Goal: Task Accomplishment & Management: Use online tool/utility

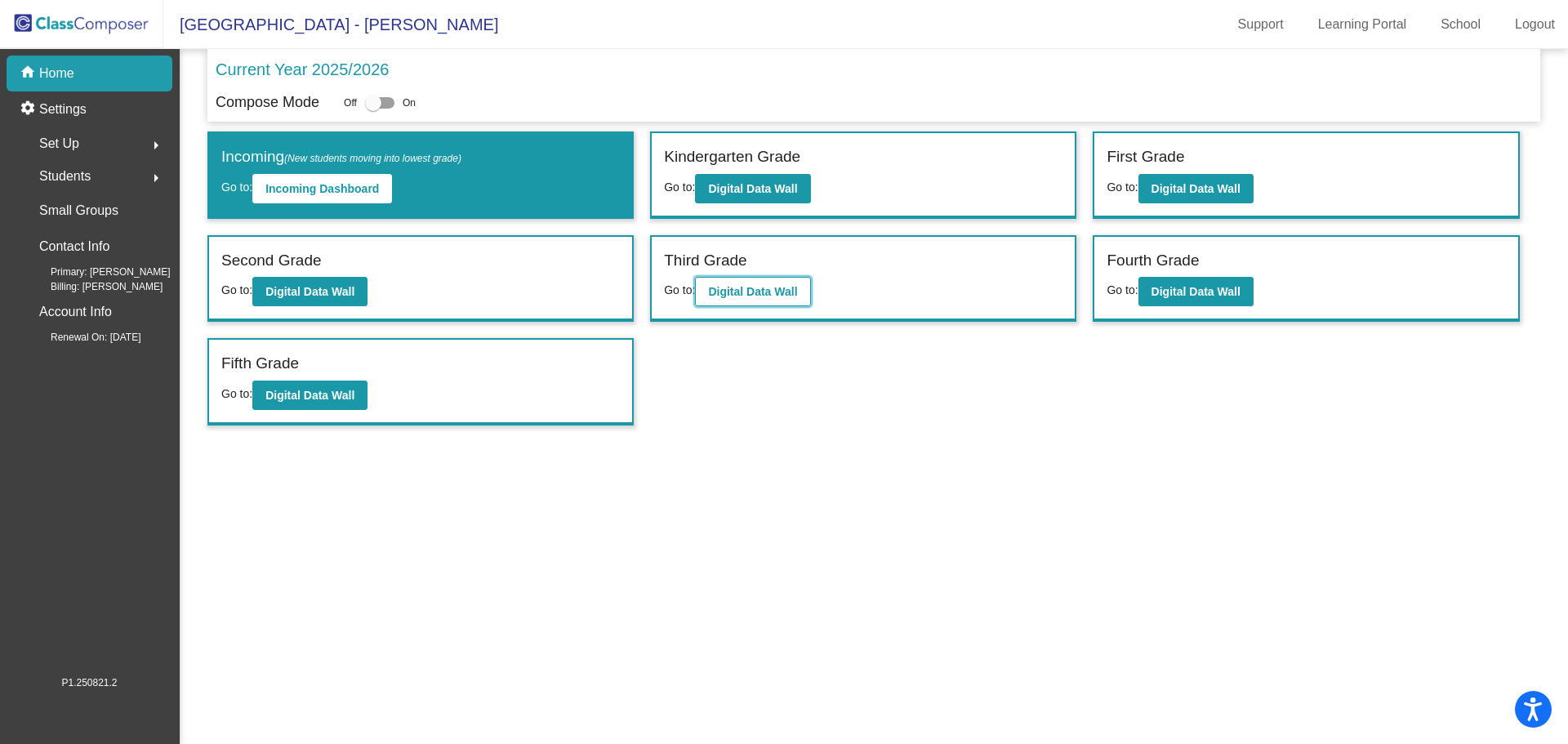
click at [758, 286] on b "Digital Data Wall" at bounding box center [752, 291] width 89 height 13
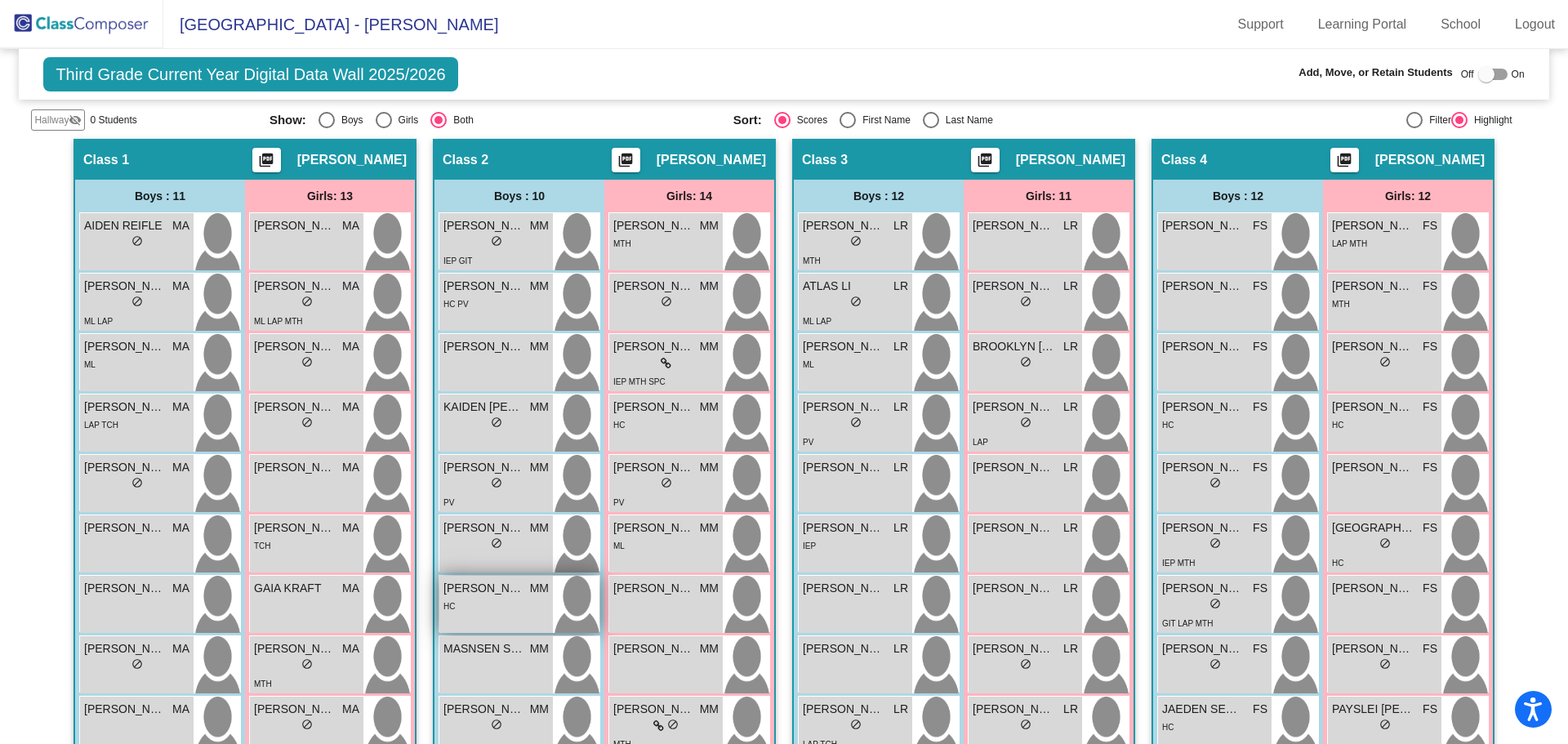
scroll to position [245, 0]
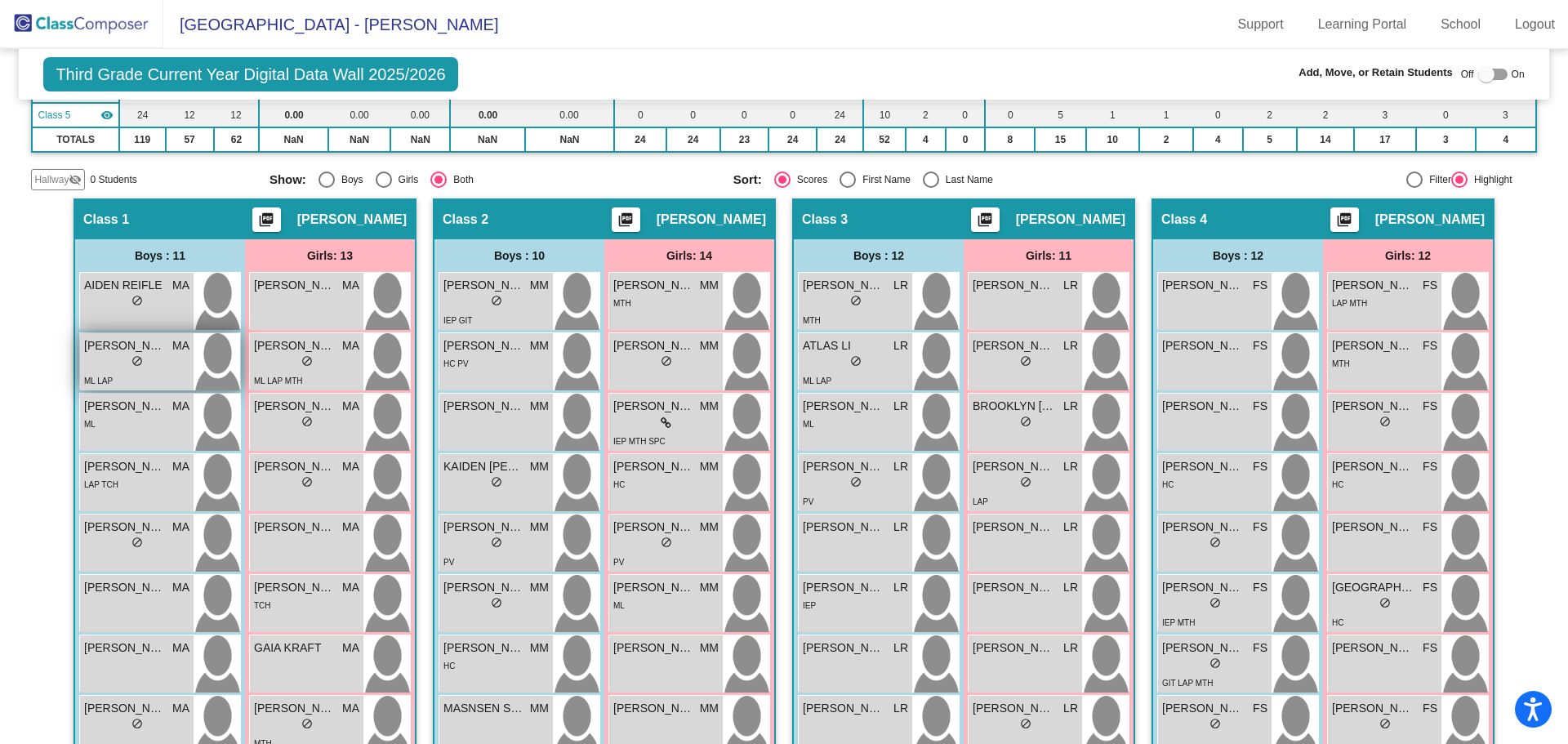
click at [170, 371] on div "ML LAP" at bounding box center [136, 379] width 105 height 17
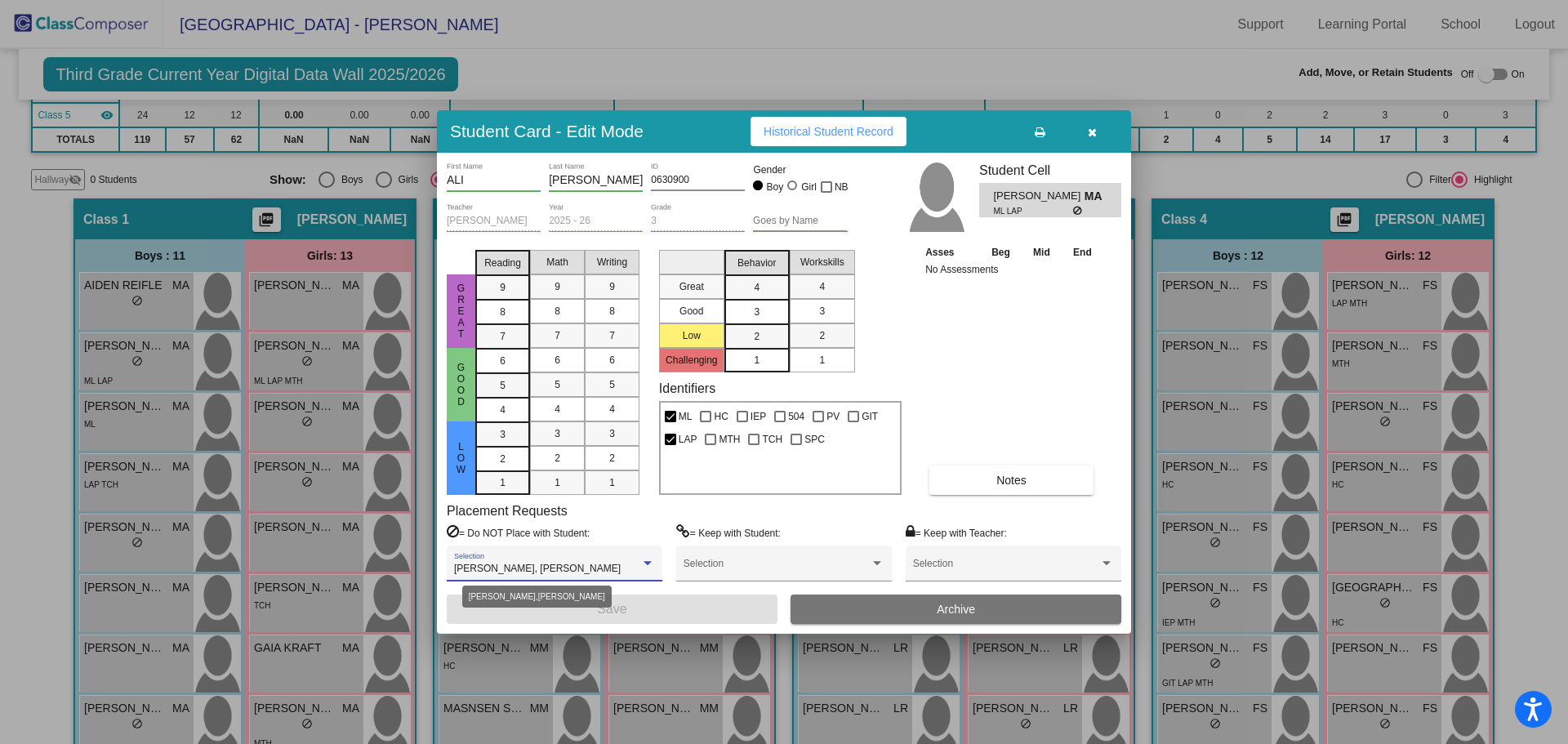
click at [644, 563] on div at bounding box center [648, 562] width 8 height 4
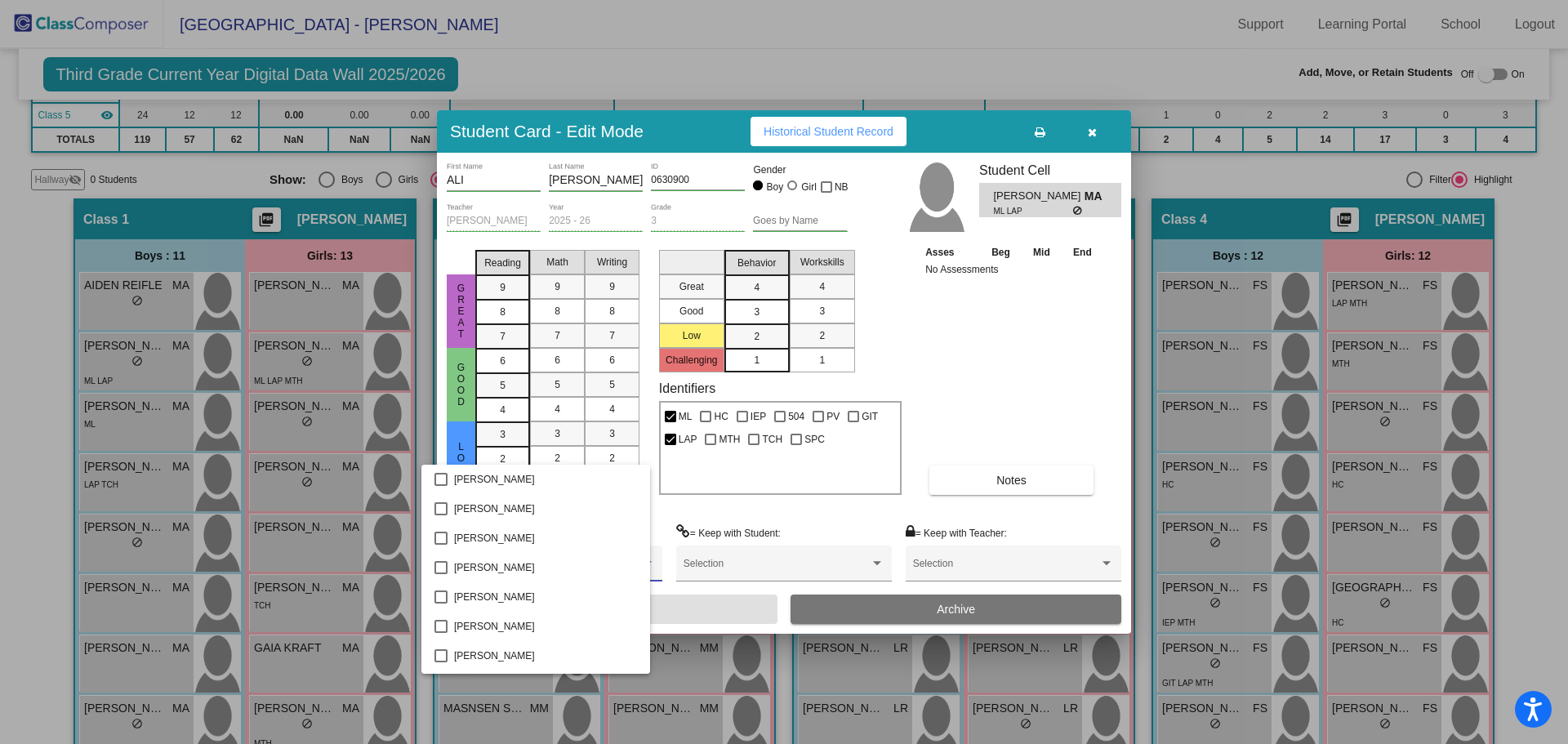
scroll to position [1526, 0]
click at [860, 518] on div at bounding box center [784, 372] width 1568 height 744
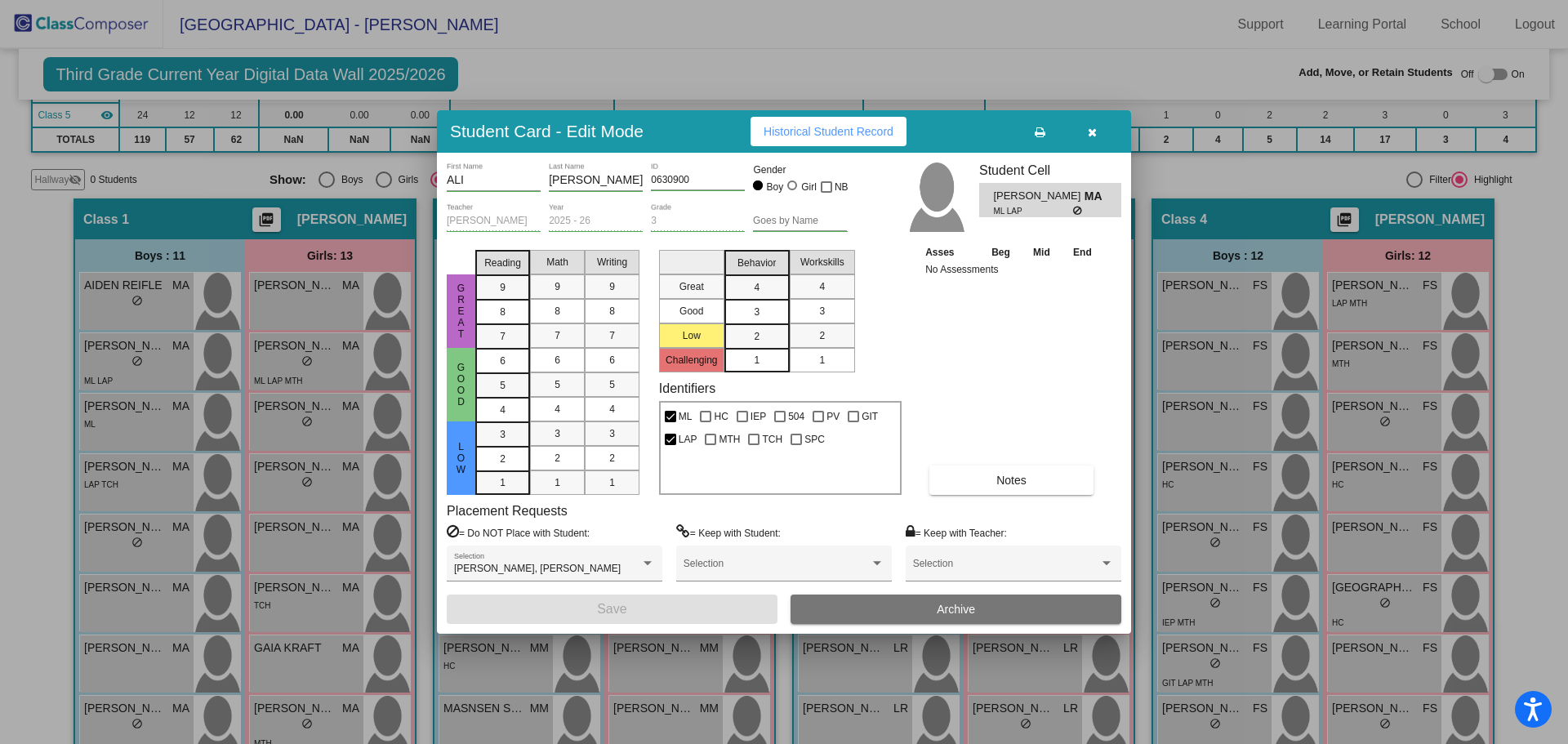
click at [1033, 392] on div "Asses Beg Mid End No Assessments Notes" at bounding box center [1012, 369] width 182 height 252
drag, startPoint x: 1093, startPoint y: 125, endPoint x: 1039, endPoint y: 187, distance: 82.2
click at [1092, 125] on span "button" at bounding box center [1091, 131] width 9 height 13
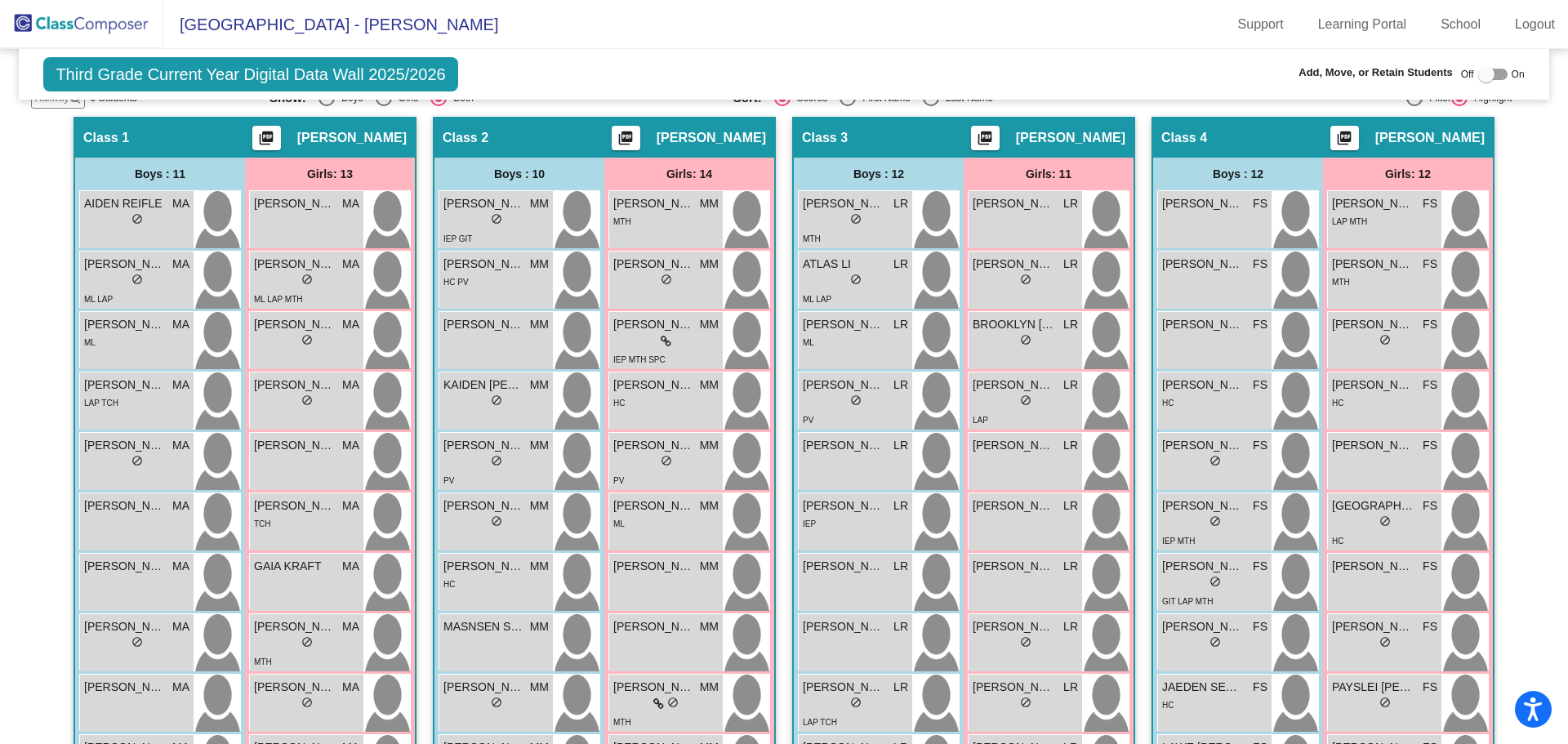
scroll to position [245, 0]
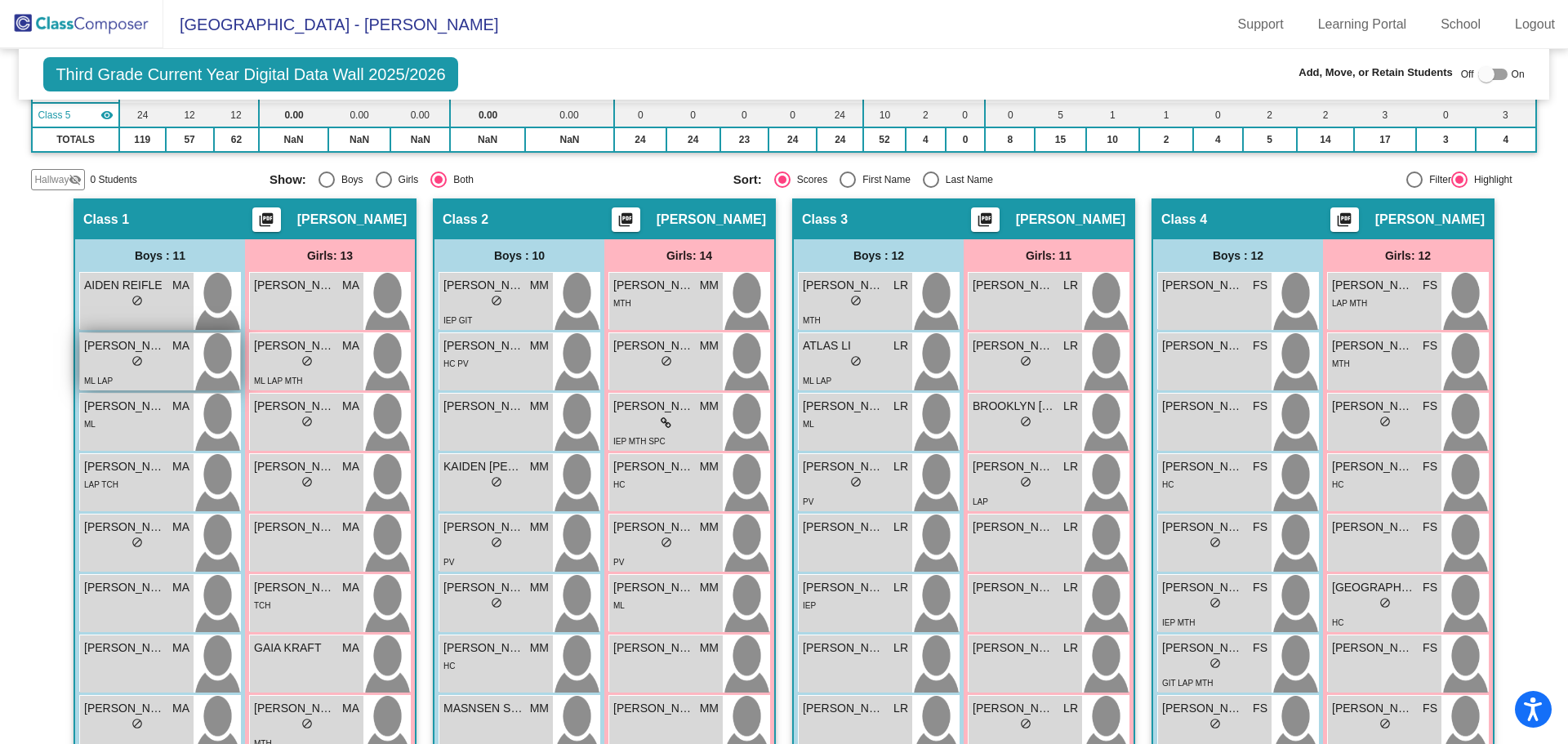
click at [142, 366] on div "lock do_not_disturb_alt" at bounding box center [136, 363] width 105 height 17
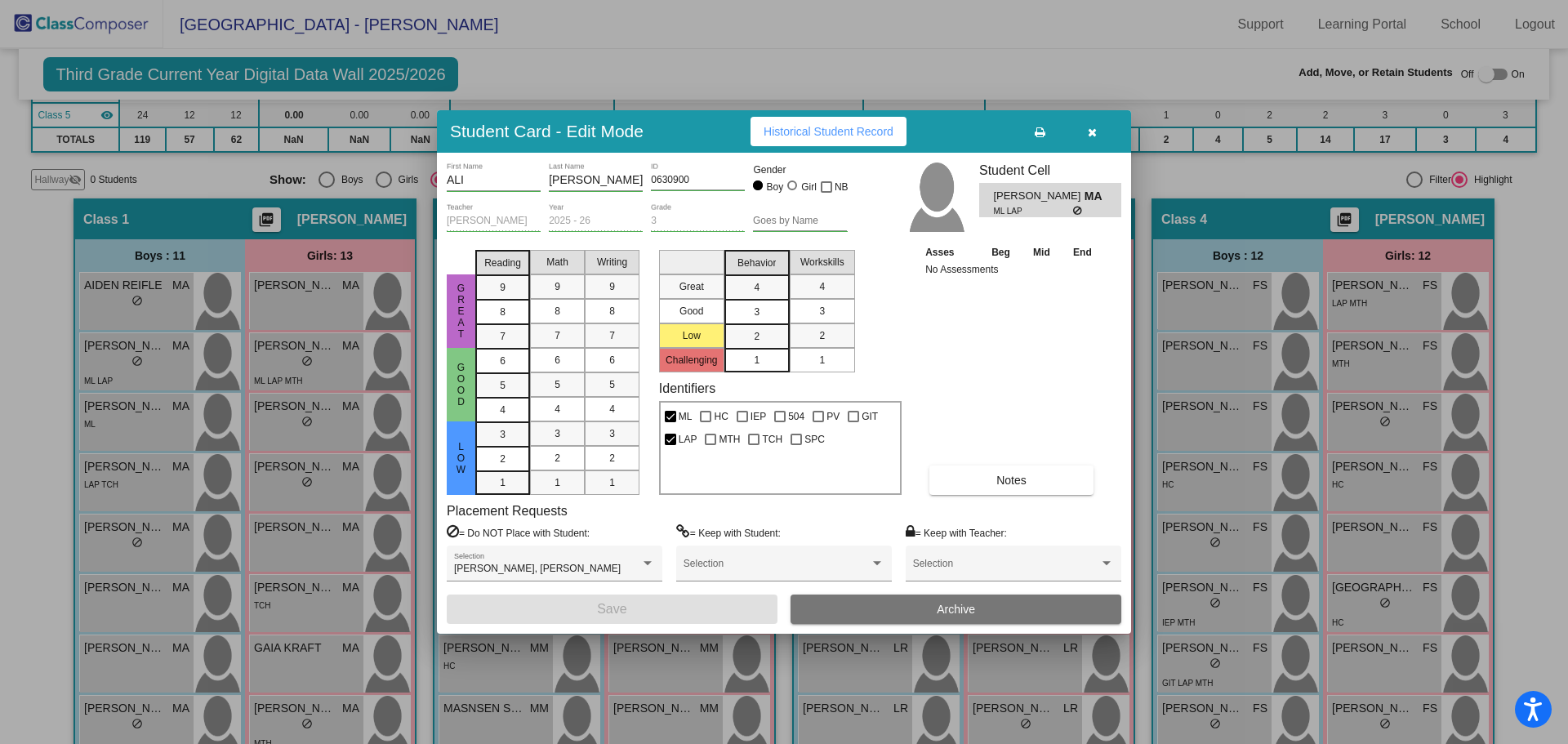
click at [1093, 128] on icon "button" at bounding box center [1091, 132] width 9 height 12
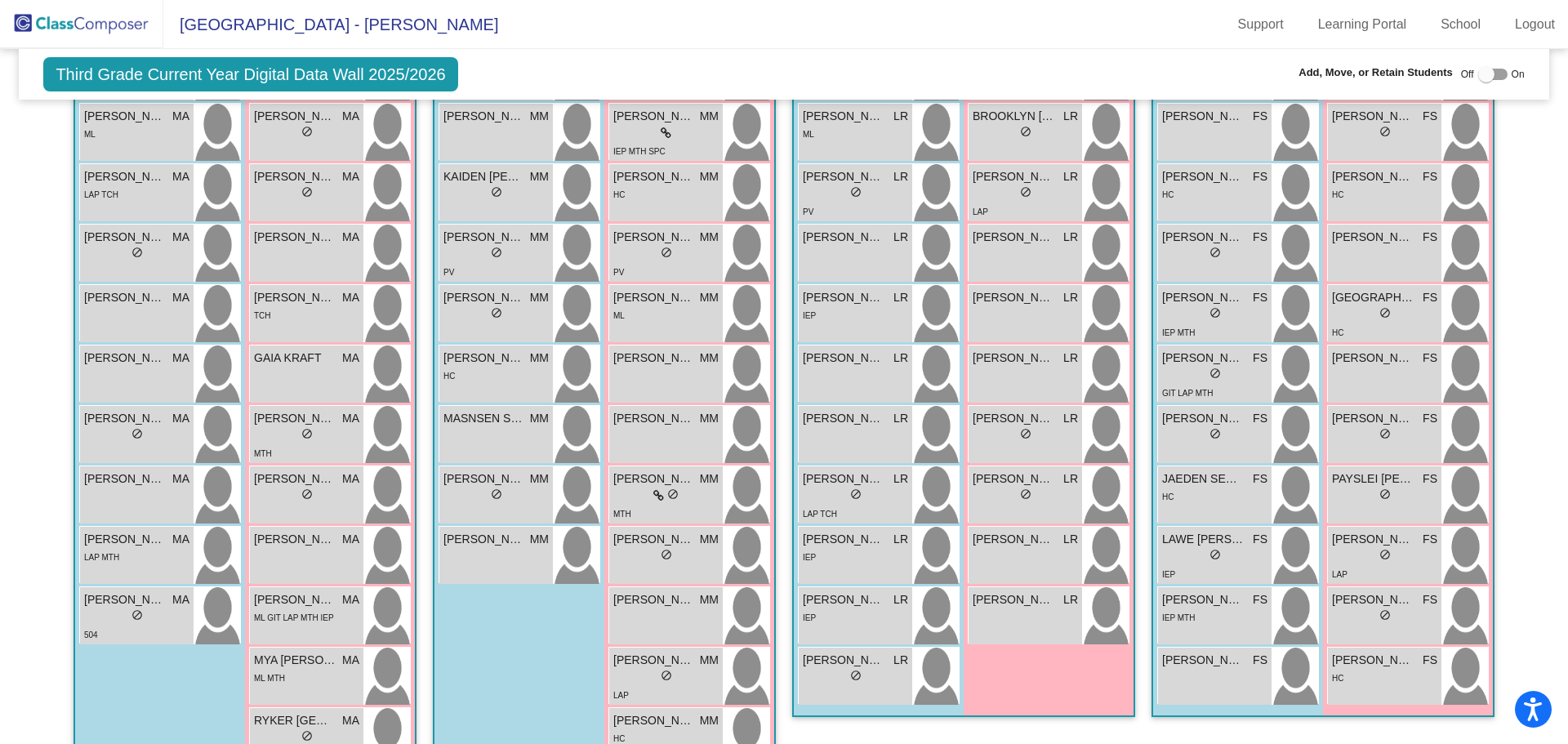
scroll to position [571, 0]
